Goal: Task Accomplishment & Management: Manage account settings

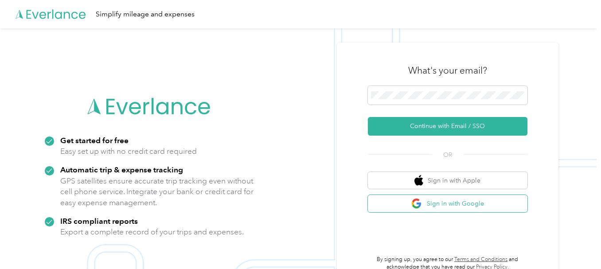
click at [512, 199] on button "Sign in with Google" at bounding box center [447, 203] width 159 height 17
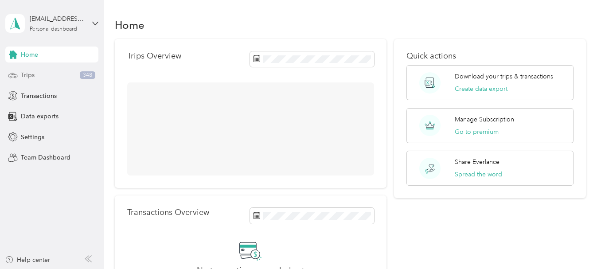
click at [29, 75] on span "Trips" at bounding box center [28, 74] width 14 height 9
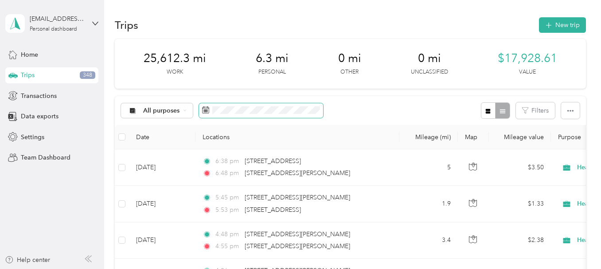
click at [301, 105] on span at bounding box center [261, 110] width 124 height 15
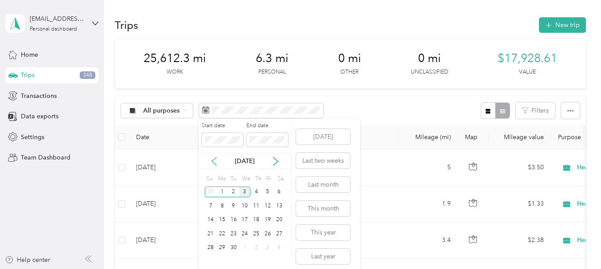
click at [213, 160] on icon at bounding box center [214, 161] width 4 height 8
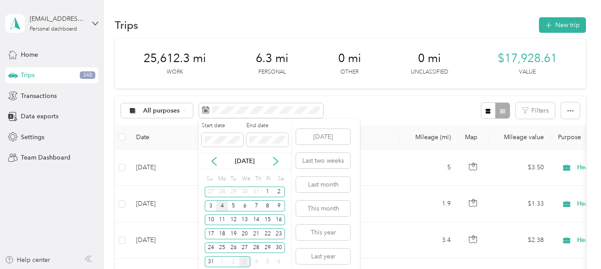
click at [220, 202] on div "4" at bounding box center [222, 205] width 12 height 11
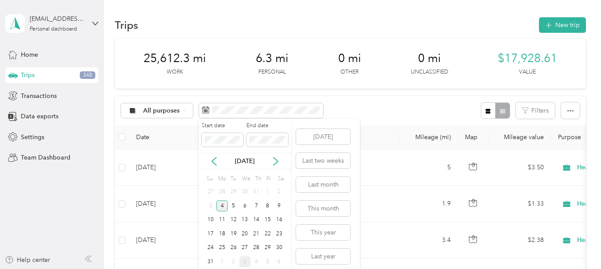
click at [222, 204] on div "4" at bounding box center [222, 205] width 12 height 11
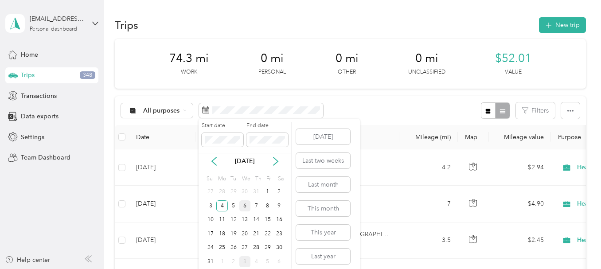
click at [246, 208] on div "6" at bounding box center [245, 205] width 12 height 11
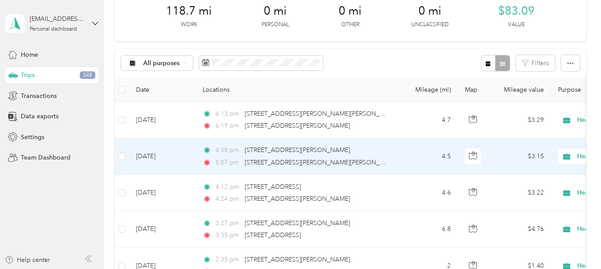
scroll to position [44, 0]
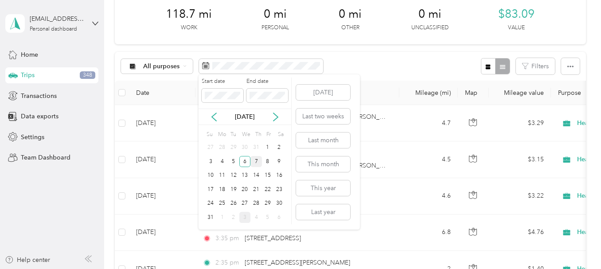
click at [258, 163] on div "7" at bounding box center [256, 161] width 12 height 11
click at [258, 162] on div "7" at bounding box center [256, 161] width 12 height 11
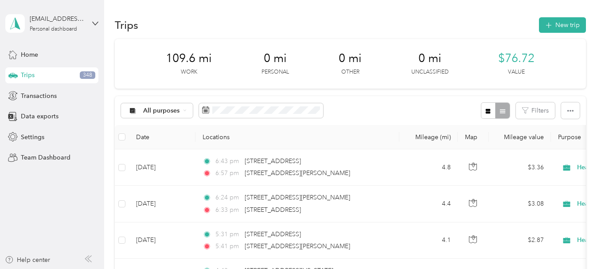
drag, startPoint x: 479, startPoint y: 105, endPoint x: 484, endPoint y: 107, distance: 5.2
click at [481, 105] on button "button" at bounding box center [488, 110] width 15 height 16
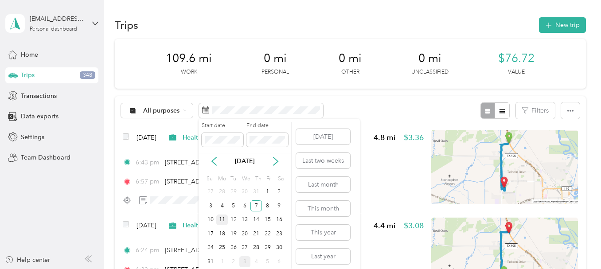
click at [222, 220] on div "11" at bounding box center [222, 219] width 12 height 11
click at [221, 221] on div "11" at bounding box center [222, 219] width 12 height 11
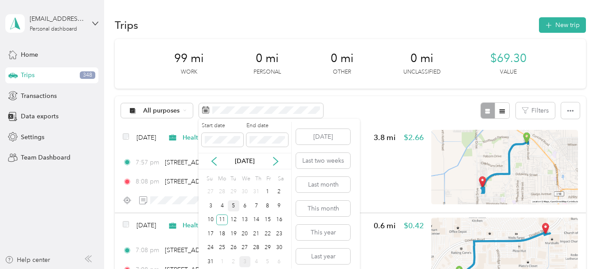
click at [233, 206] on div "5" at bounding box center [234, 205] width 12 height 11
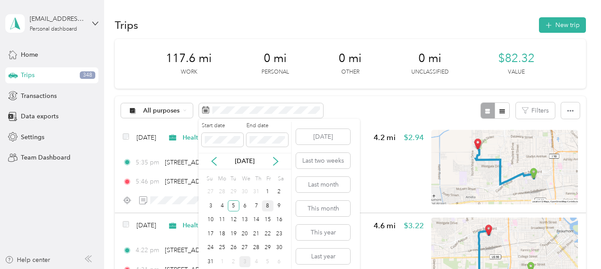
click at [271, 208] on div "8" at bounding box center [268, 205] width 12 height 11
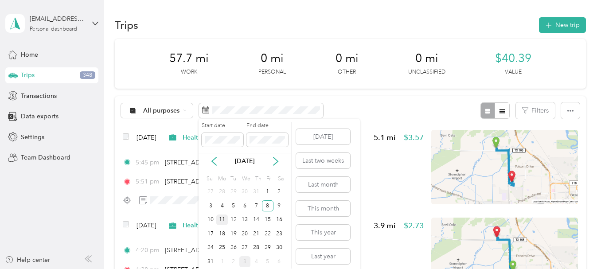
click at [221, 221] on div "11" at bounding box center [222, 219] width 12 height 11
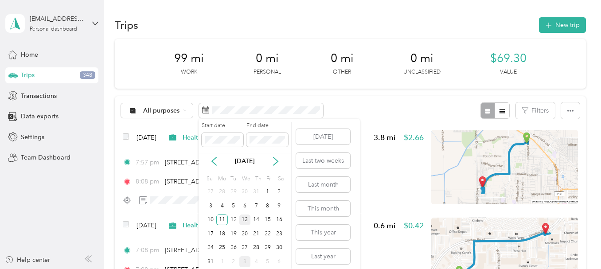
click at [245, 218] on div "13" at bounding box center [245, 219] width 12 height 11
drag, startPoint x: 245, startPoint y: 218, endPoint x: 240, endPoint y: 217, distance: 4.5
click at [245, 218] on div "13" at bounding box center [245, 219] width 12 height 11
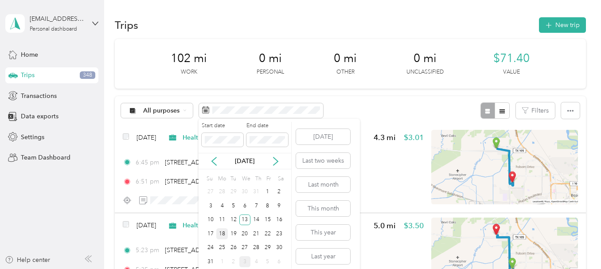
click at [222, 237] on div "18" at bounding box center [222, 233] width 12 height 11
click at [223, 237] on div "18" at bounding box center [222, 233] width 12 height 11
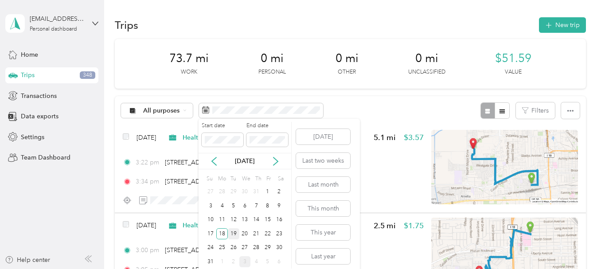
click at [232, 230] on div "19" at bounding box center [234, 233] width 12 height 11
click at [233, 230] on div "19" at bounding box center [234, 233] width 12 height 11
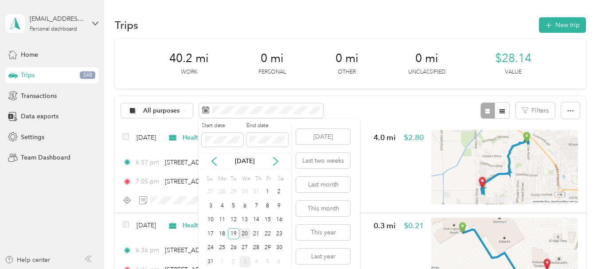
click at [246, 235] on div "20" at bounding box center [245, 233] width 12 height 11
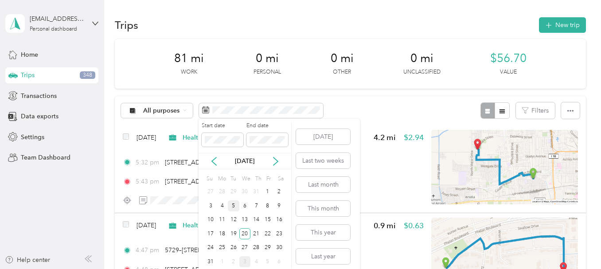
click at [232, 206] on div "5" at bounding box center [234, 205] width 12 height 11
click at [231, 206] on div "5" at bounding box center [234, 205] width 12 height 11
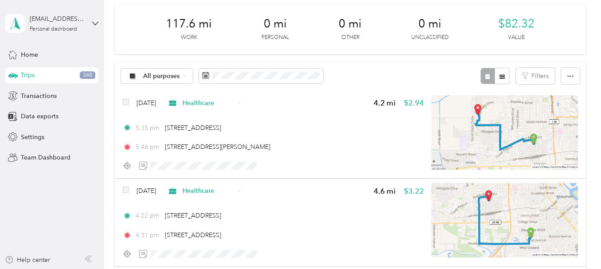
scroll to position [44, 0]
